Goal: Information Seeking & Learning: Learn about a topic

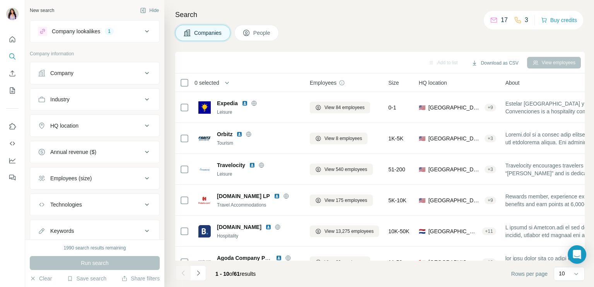
click at [312, 31] on div "Companies People" at bounding box center [380, 33] width 410 height 16
click at [318, 8] on div "Search Companies People Add to list Download as CSV View employees 0 selected C…" at bounding box center [379, 143] width 430 height 287
click at [233, 278] on div "1 - 10 of 61 results" at bounding box center [235, 273] width 53 height 17
drag, startPoint x: 550, startPoint y: 151, endPoint x: 543, endPoint y: 162, distance: 12.5
click at [0, 0] on tbody "Expedia Leisure View 84 employees 0-1 🇺🇸 [GEOGRAPHIC_DATA], [US_STATE] + 9 Este…" at bounding box center [0, 0] width 0 height 0
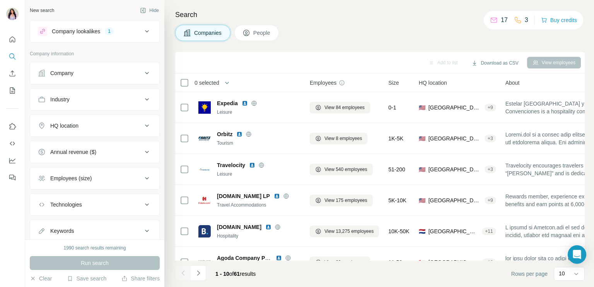
scroll to position [145, 0]
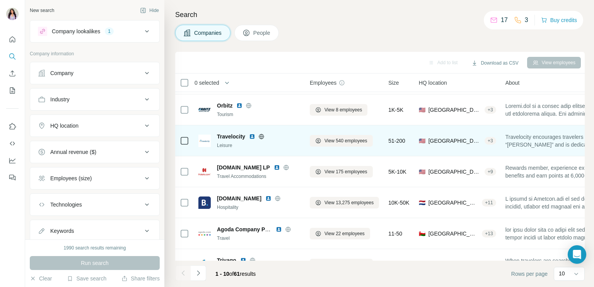
click at [0, 0] on tbody "Expedia Leisure View 84 employees 0-1 🇺🇸 [GEOGRAPHIC_DATA], [US_STATE] + 9 Este…" at bounding box center [0, 0] width 0 height 0
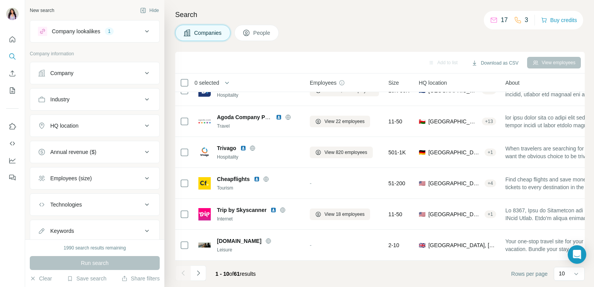
click at [74, 5] on div "New search Hide" at bounding box center [95, 11] width 130 height 12
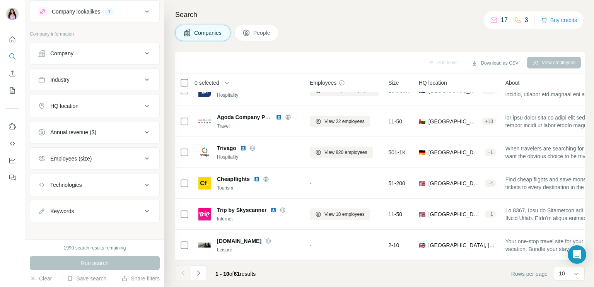
scroll to position [23, 0]
